Goal: Task Accomplishment & Management: Use online tool/utility

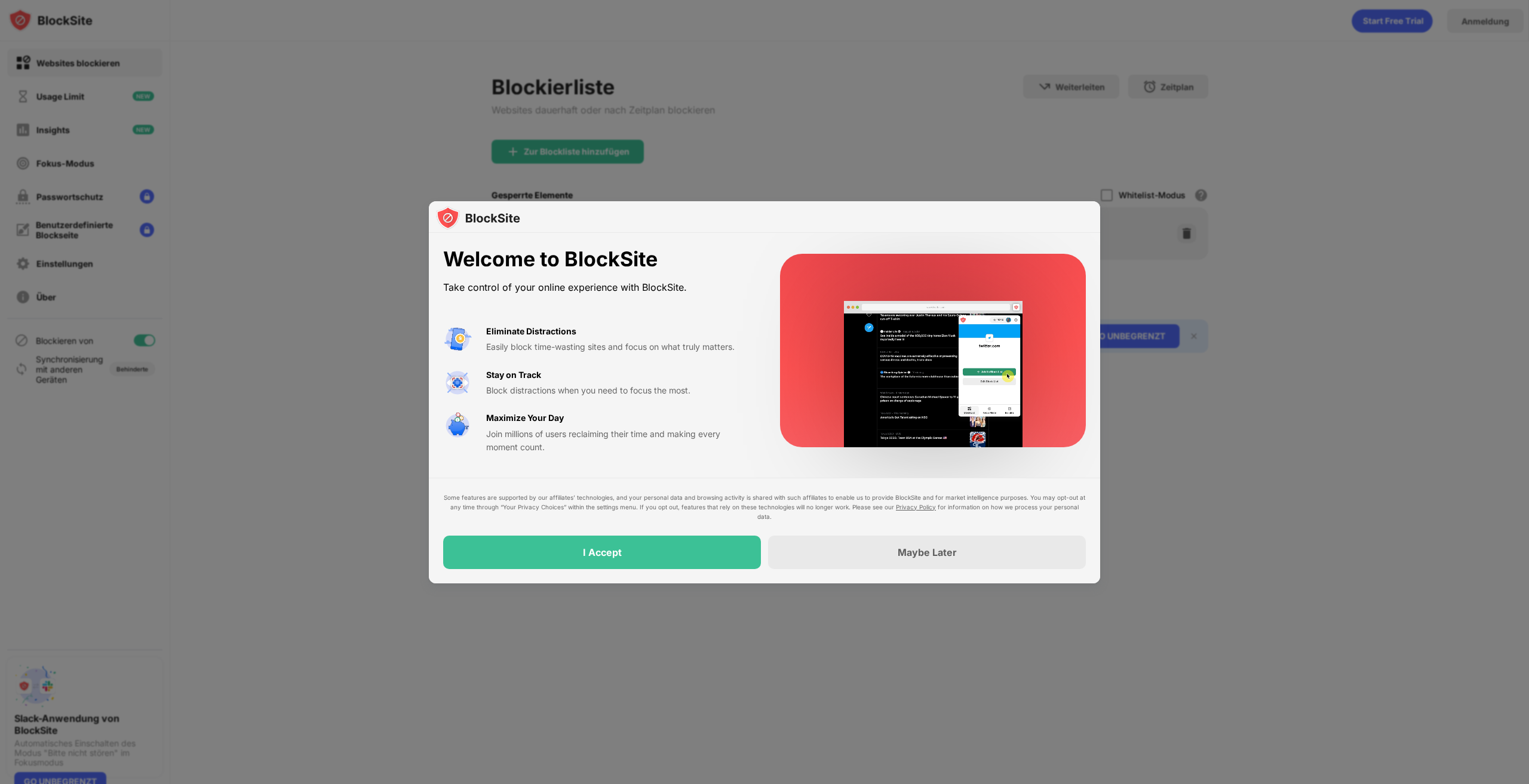
click at [719, 577] on div "Some features are supported by our affiliates’ technologies, and your personal …" at bounding box center [764, 531] width 671 height 106
click at [713, 575] on div "Some features are supported by our affiliates’ technologies, and your personal …" at bounding box center [764, 531] width 671 height 106
click at [698, 562] on div "I Accept" at bounding box center [602, 552] width 318 height 34
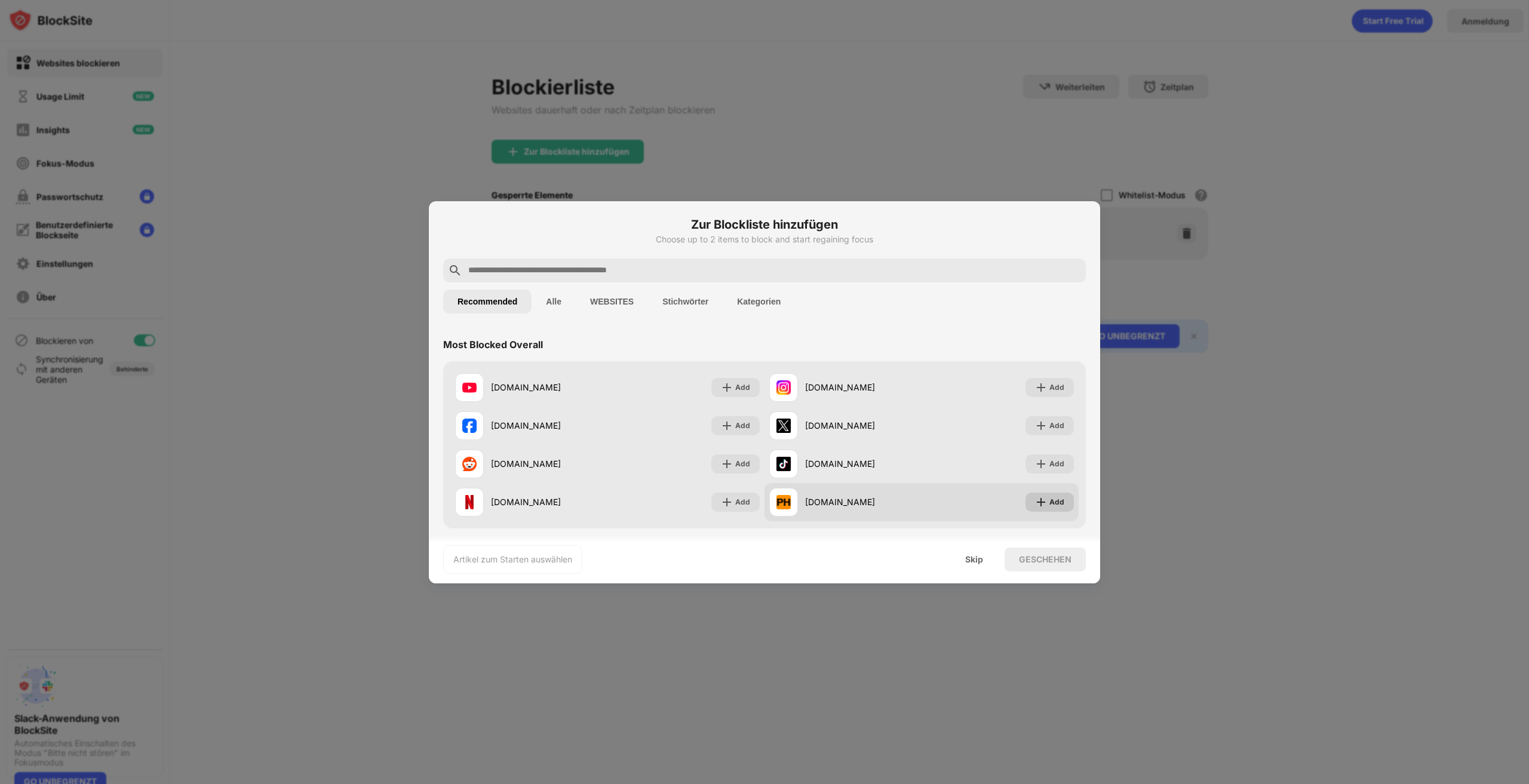
click at [1035, 499] on img at bounding box center [1041, 502] width 12 height 12
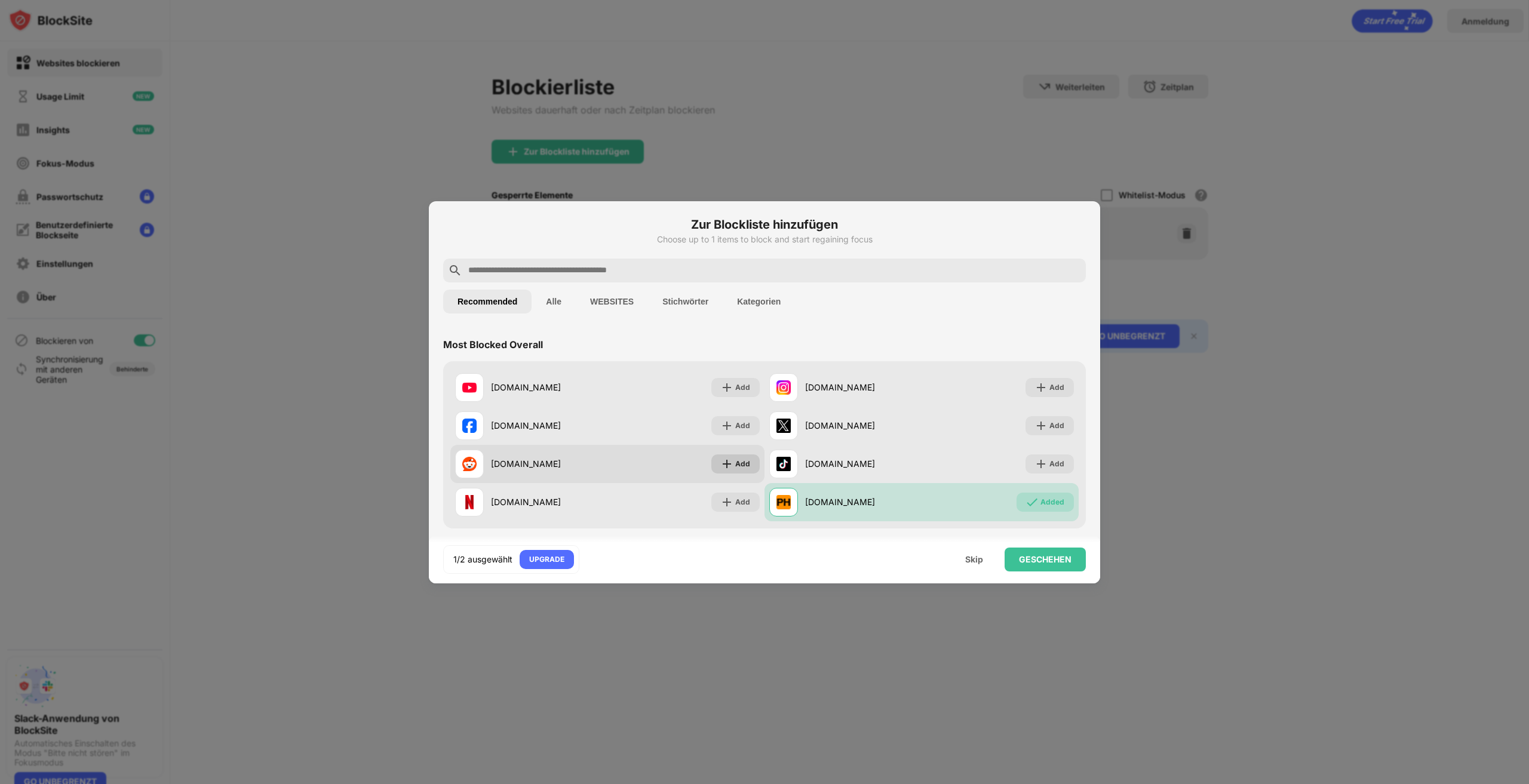
click at [725, 466] on img at bounding box center [727, 464] width 12 height 12
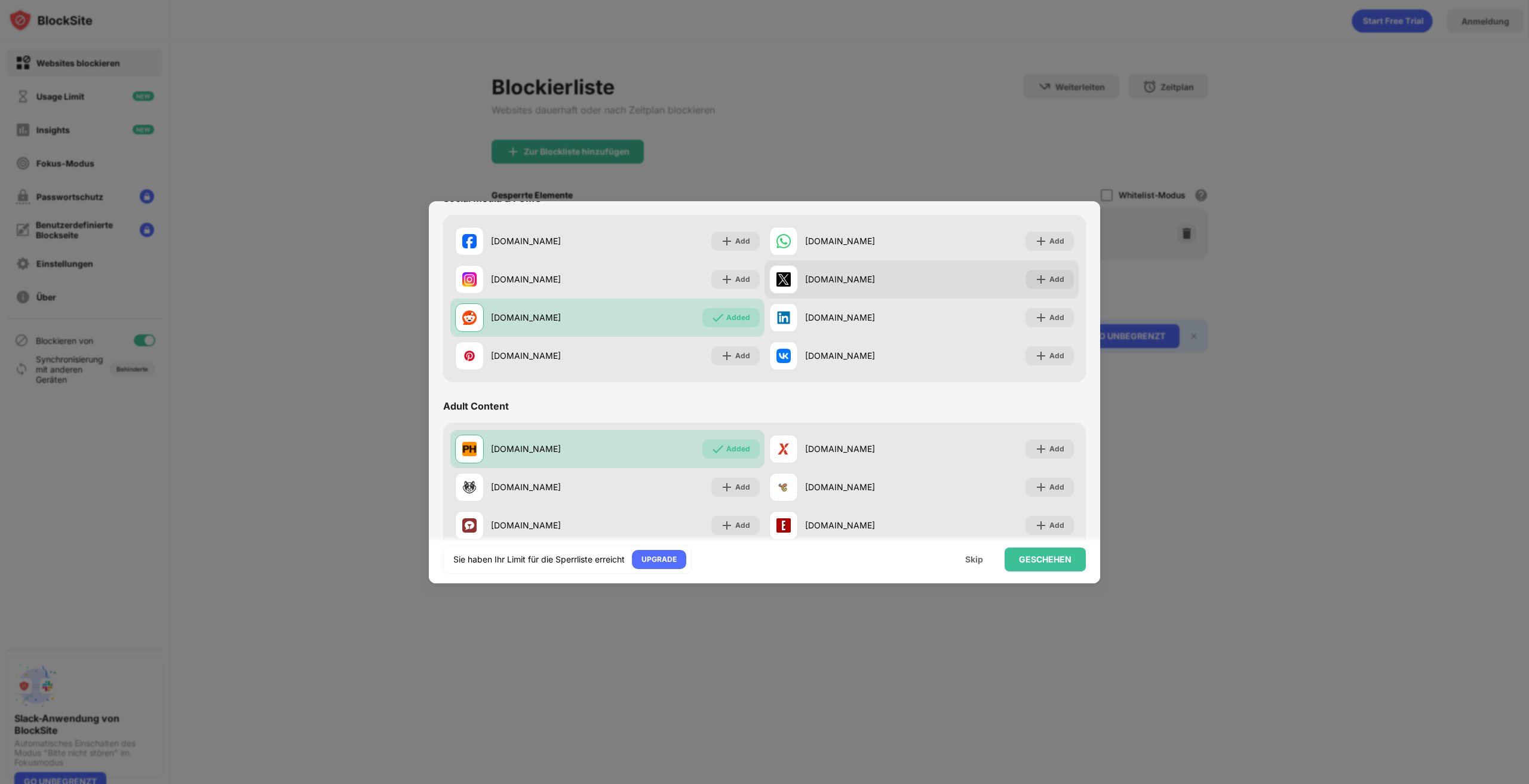
scroll to position [358, 0]
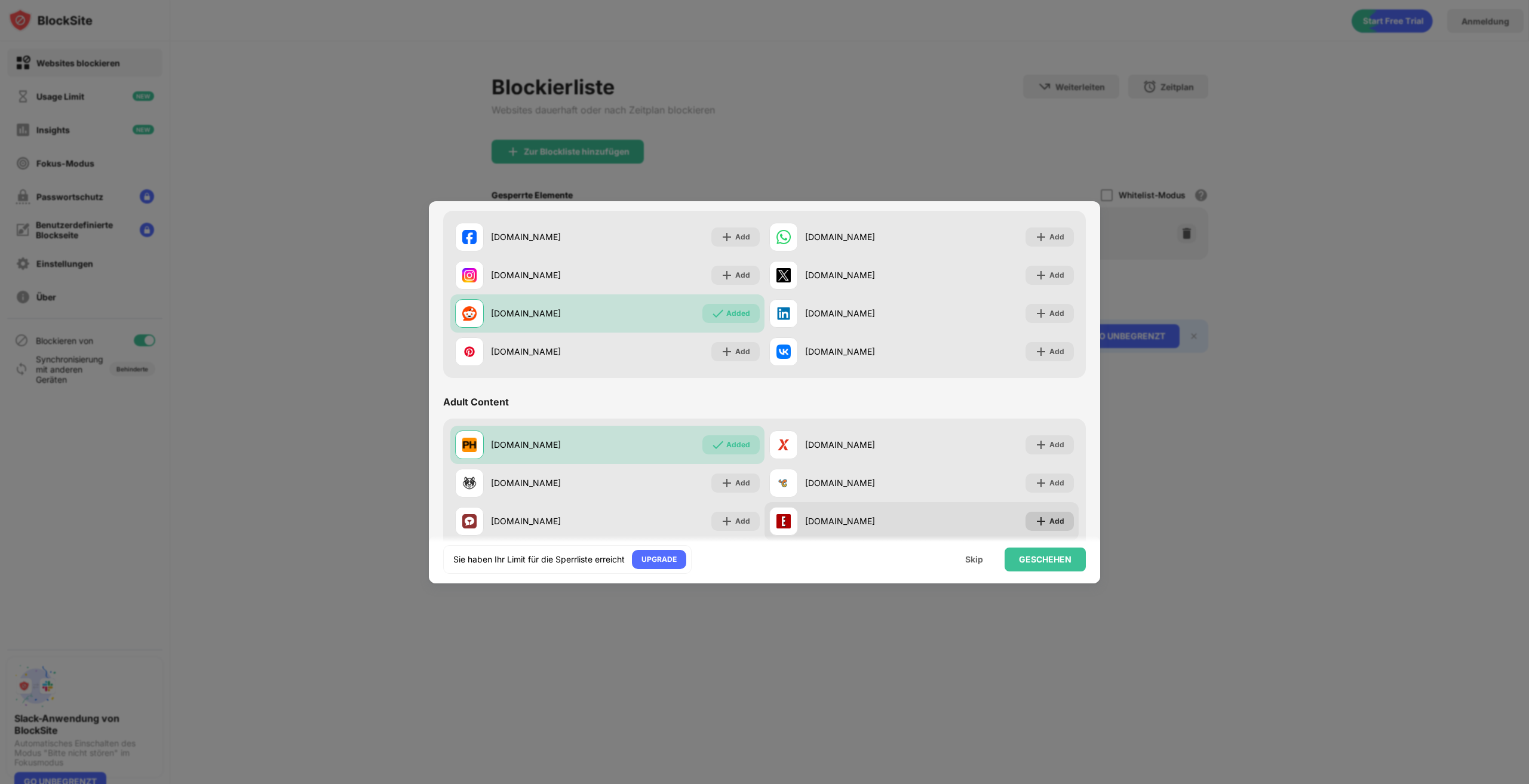
click at [1058, 529] on div "Add" at bounding box center [1050, 521] width 49 height 19
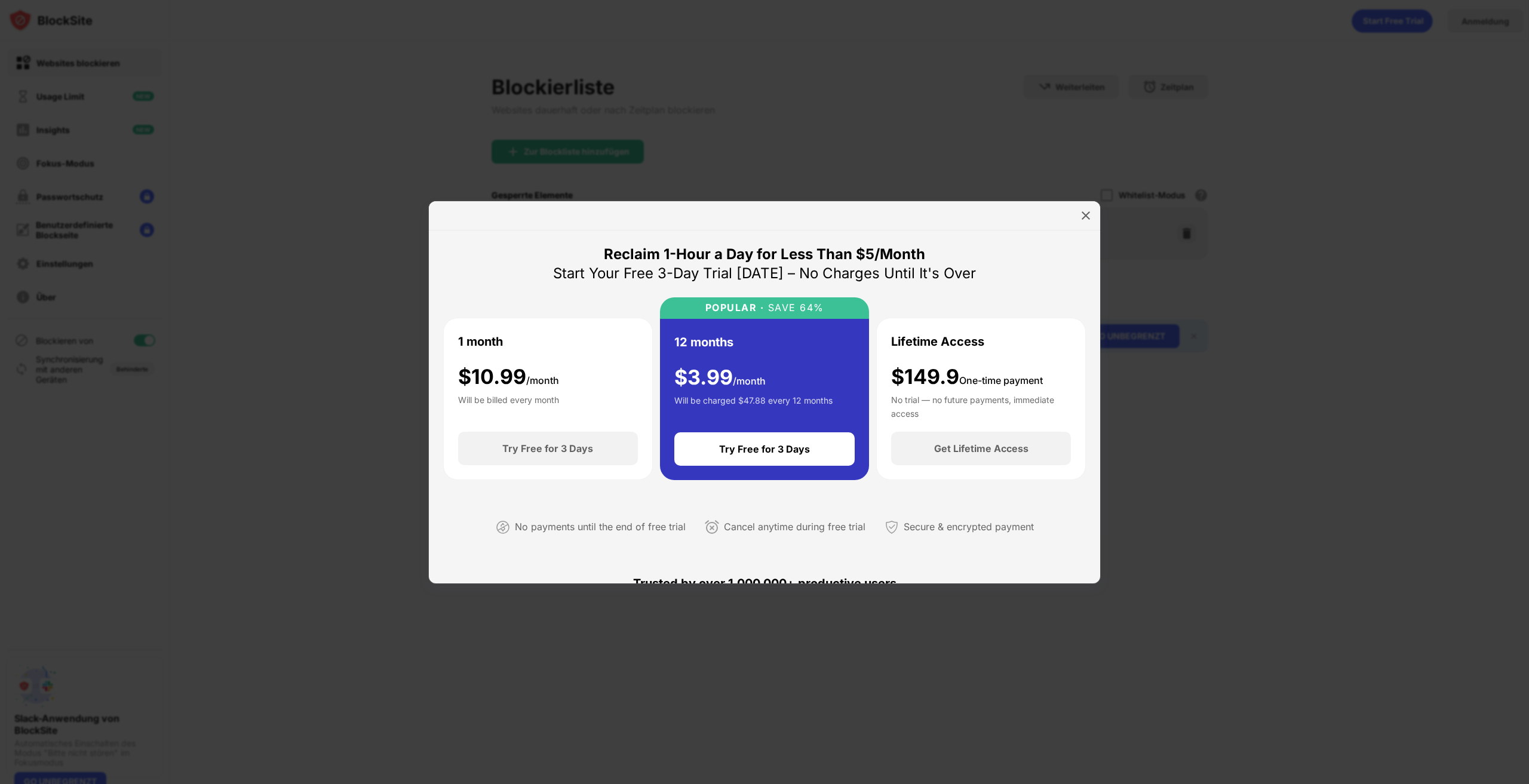
click at [1094, 203] on div at bounding box center [764, 216] width 671 height 29
click at [1087, 213] on img at bounding box center [1086, 216] width 12 height 12
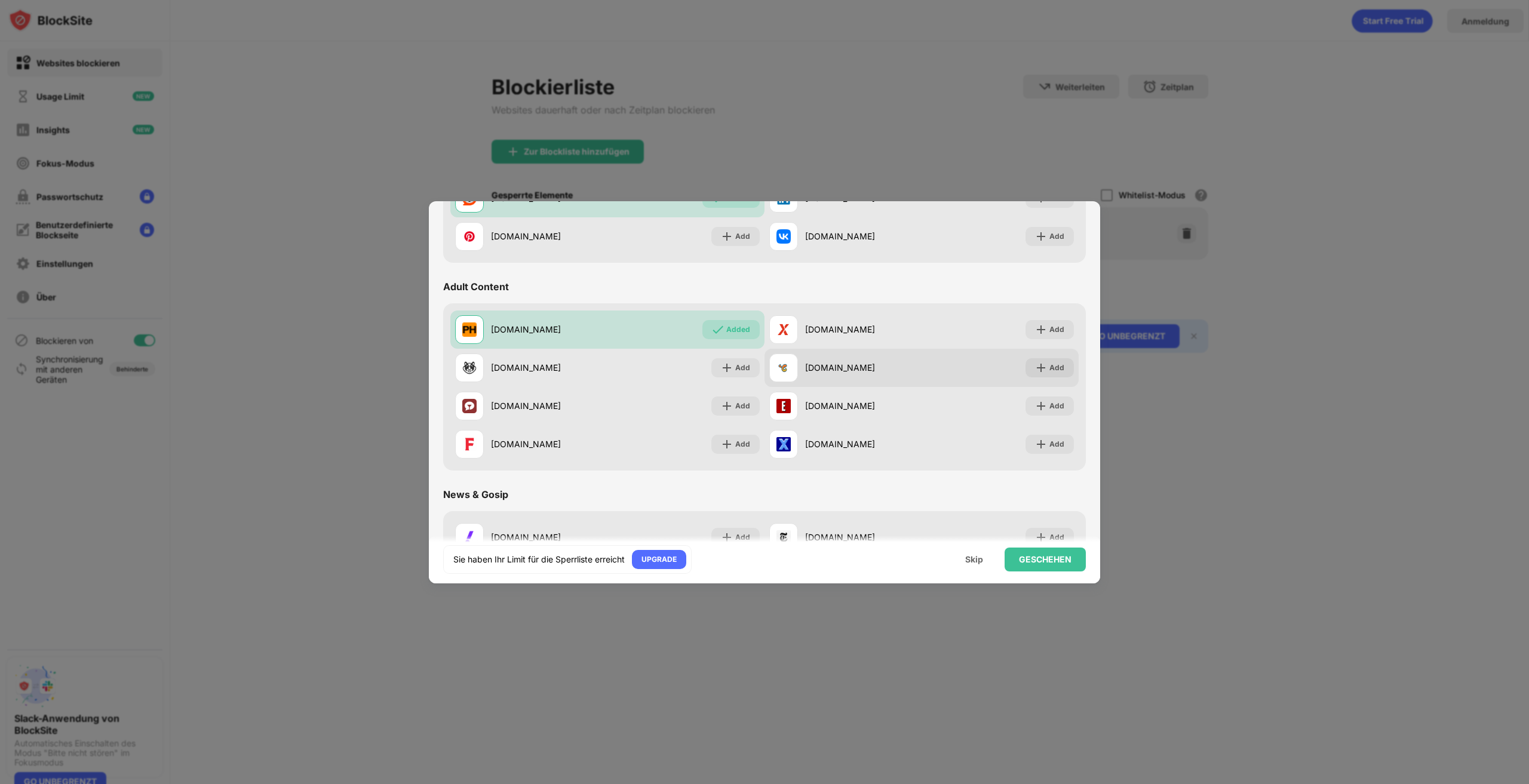
scroll to position [478, 0]
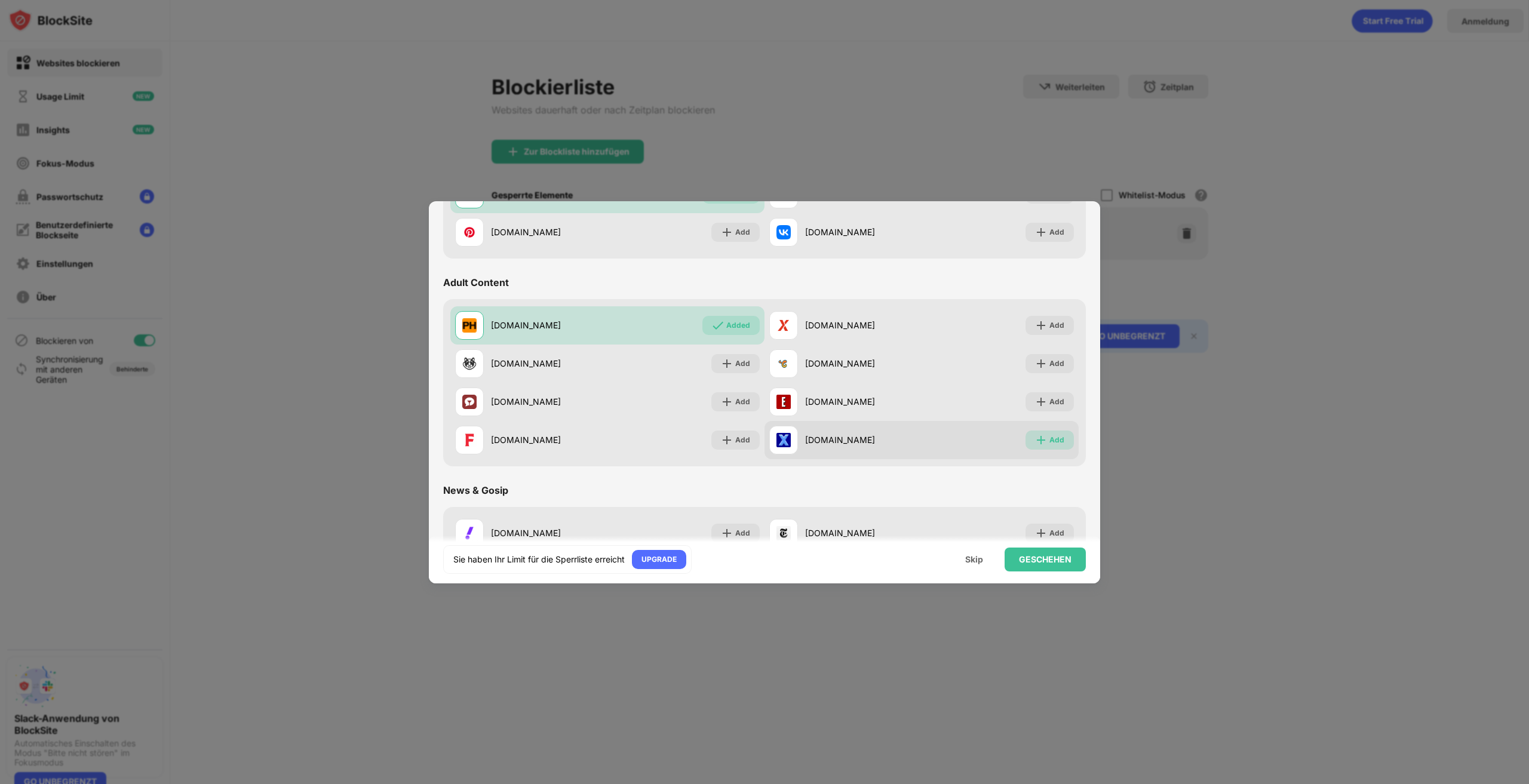
click at [1041, 433] on div "Add" at bounding box center [1050, 440] width 49 height 19
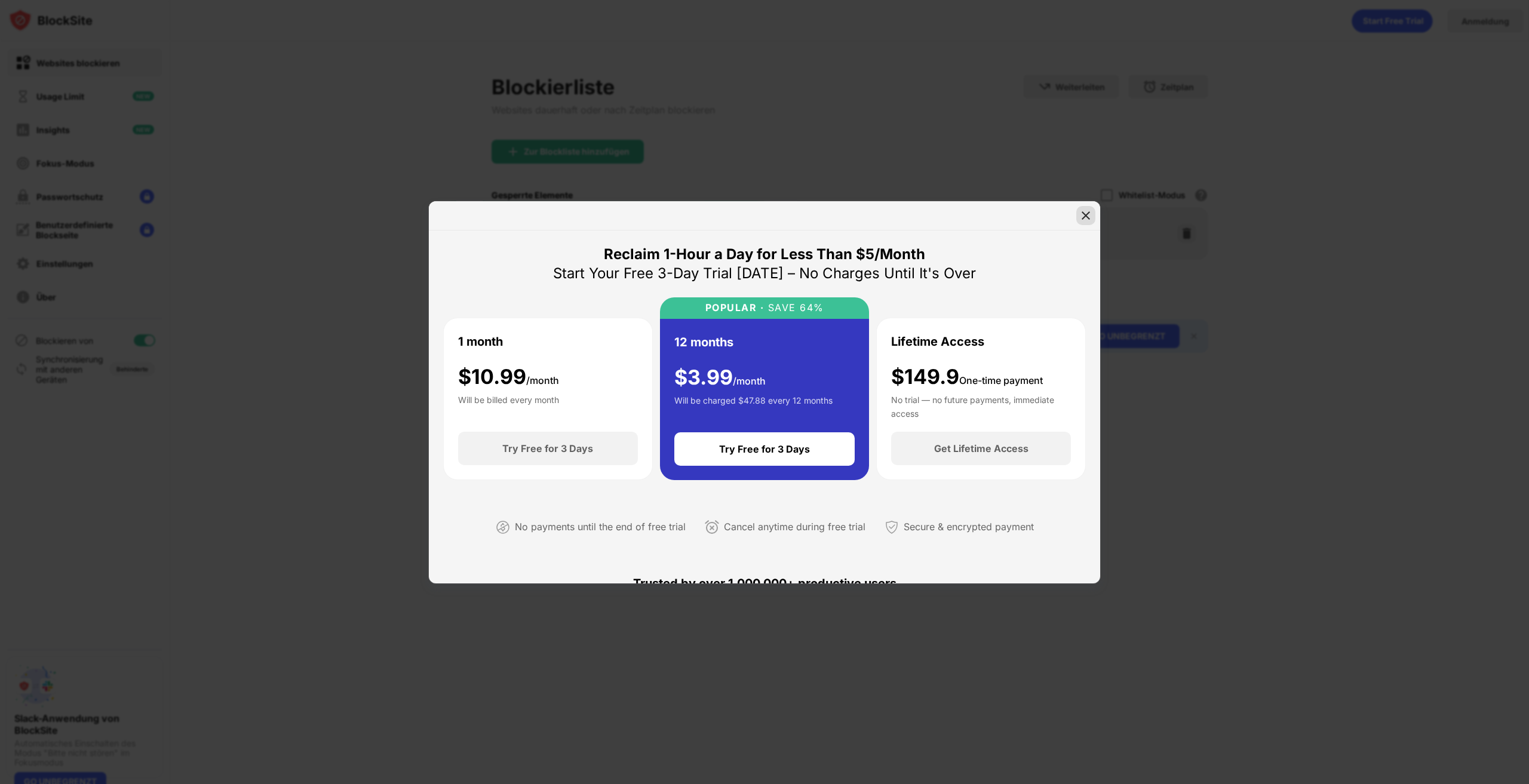
click at [1079, 210] on div at bounding box center [1086, 216] width 19 height 19
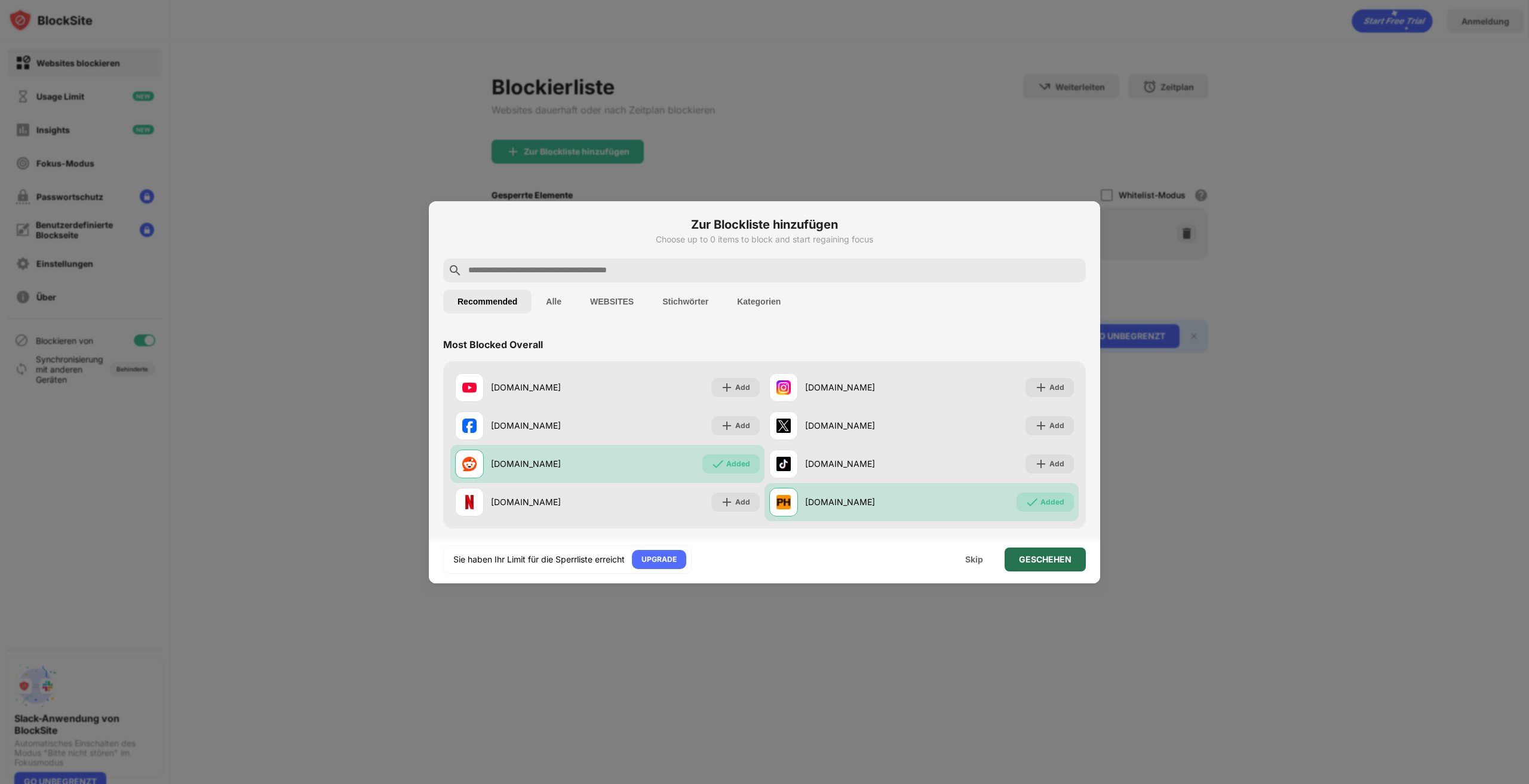
click at [1056, 565] on div "GESCHEHEN" at bounding box center [1045, 559] width 81 height 24
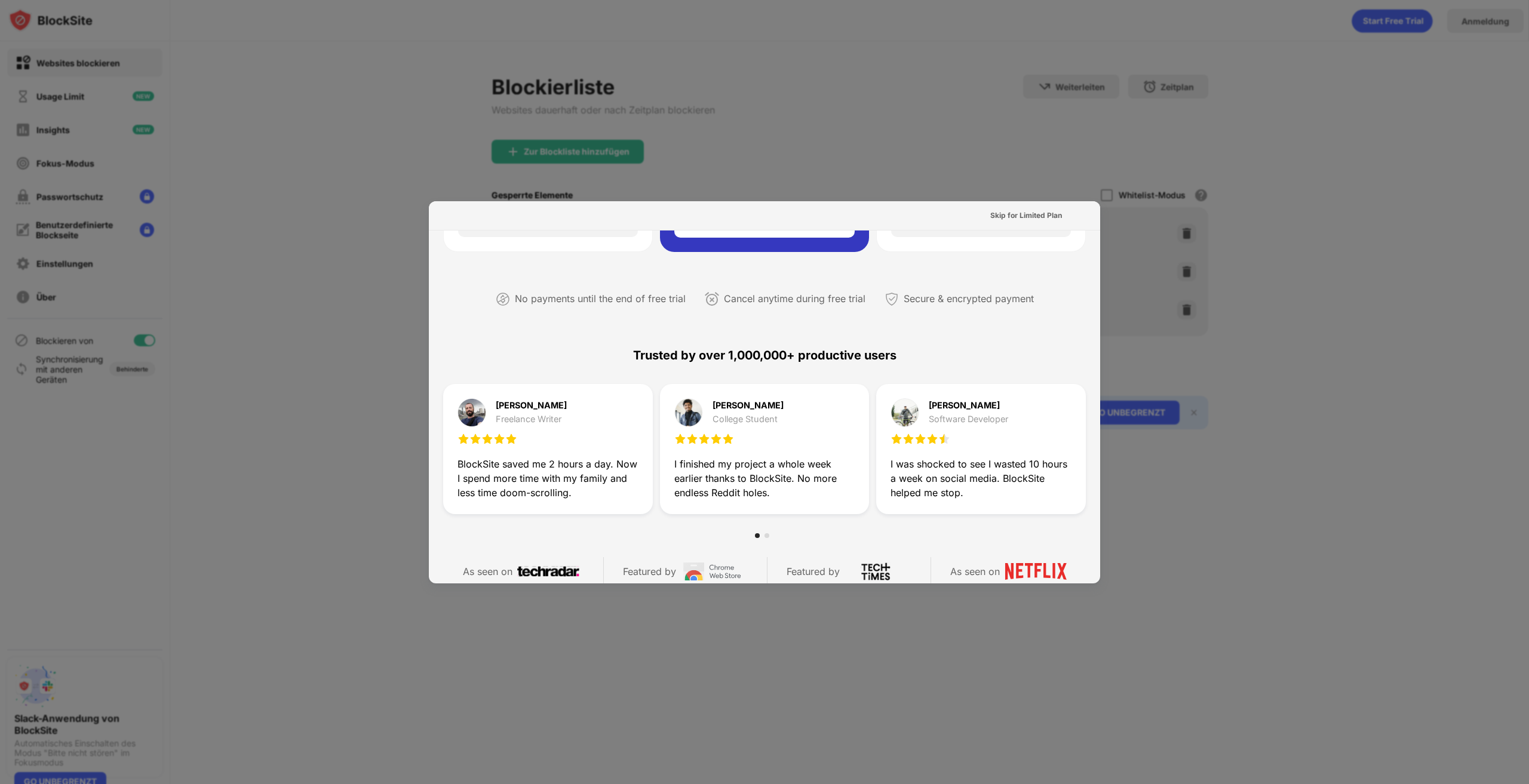
scroll to position [582, 0]
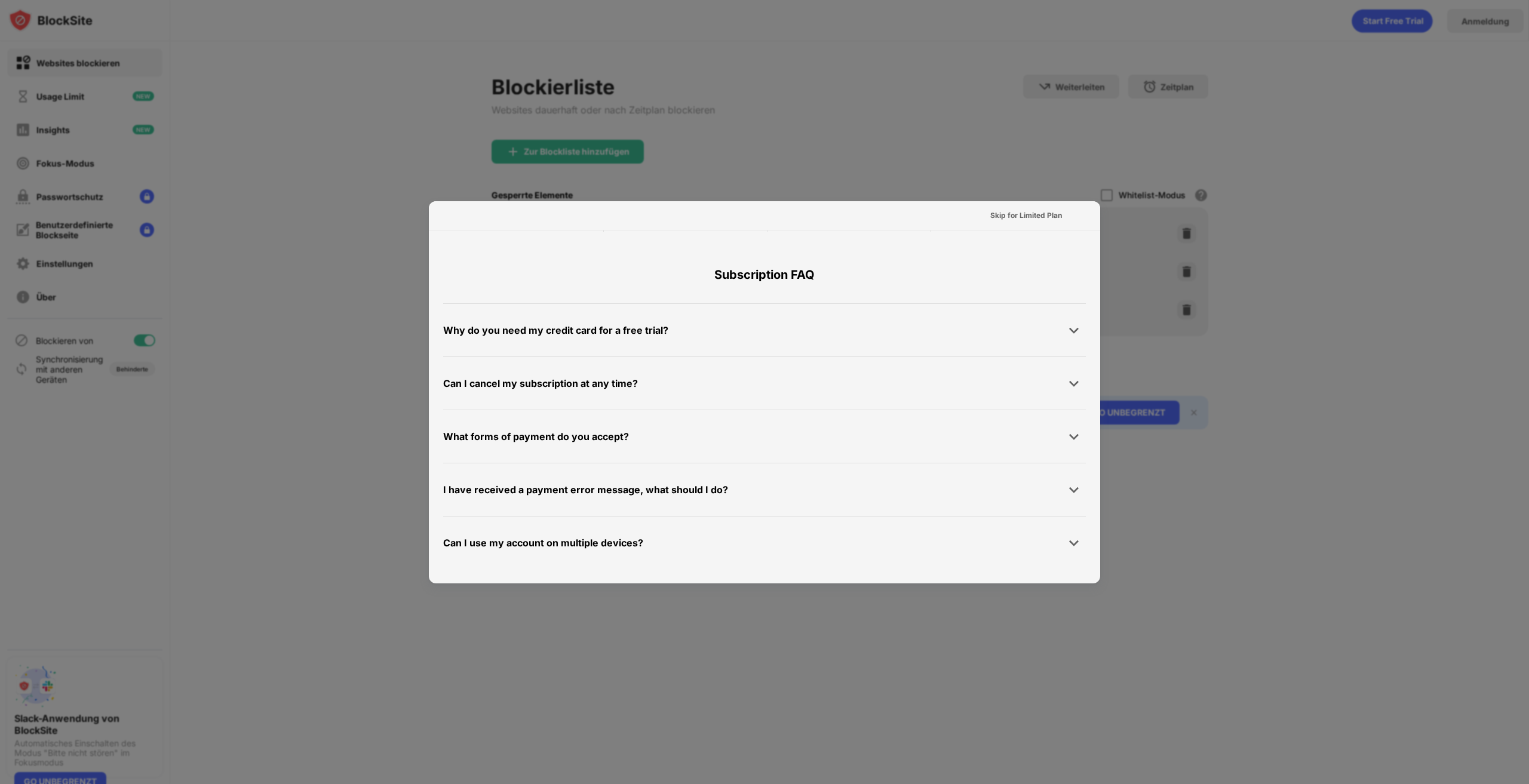
click at [901, 122] on div at bounding box center [764, 392] width 1529 height 784
